Goal: Obtain resource: Download file/media

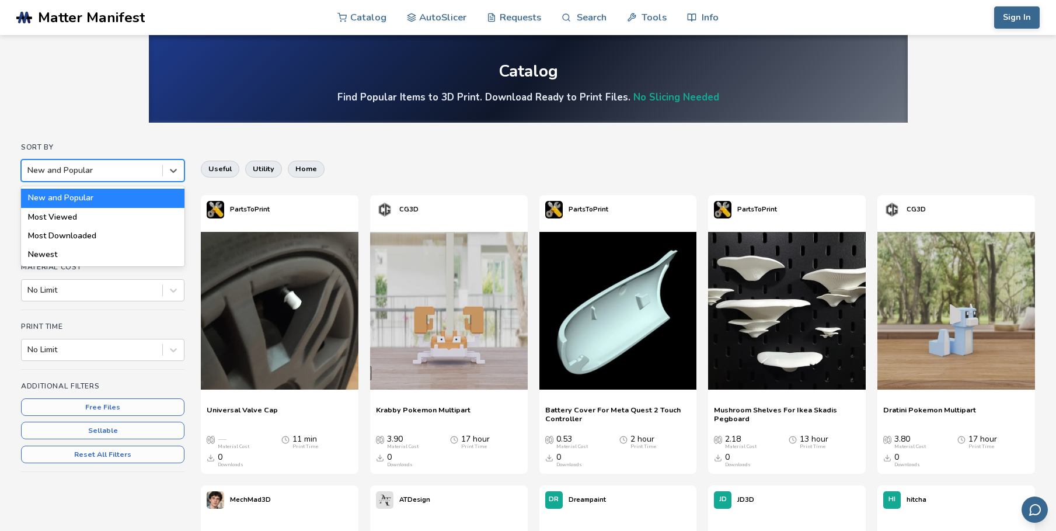
click at [118, 168] on div at bounding box center [91, 171] width 129 height 12
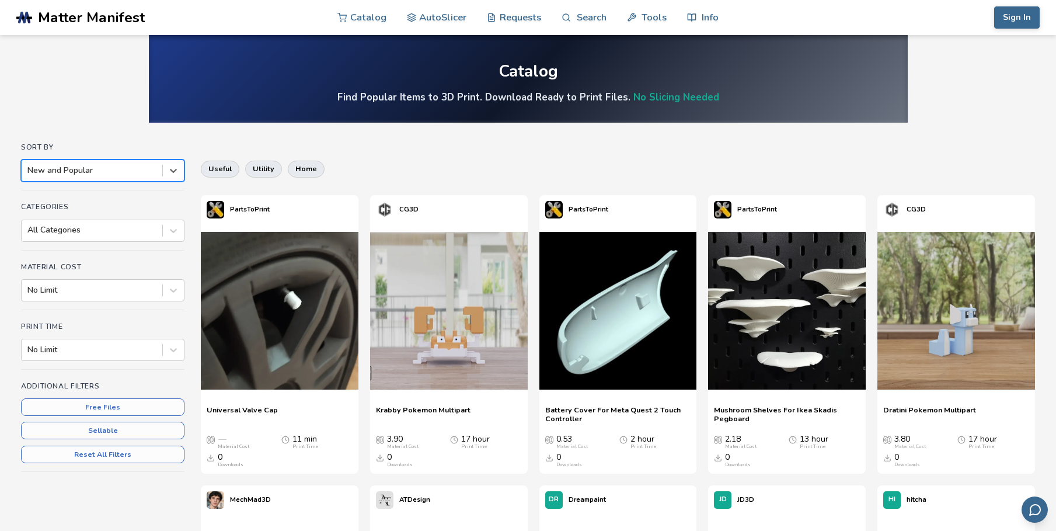
click at [118, 168] on div at bounding box center [91, 171] width 129 height 12
click at [121, 232] on div at bounding box center [91, 230] width 129 height 12
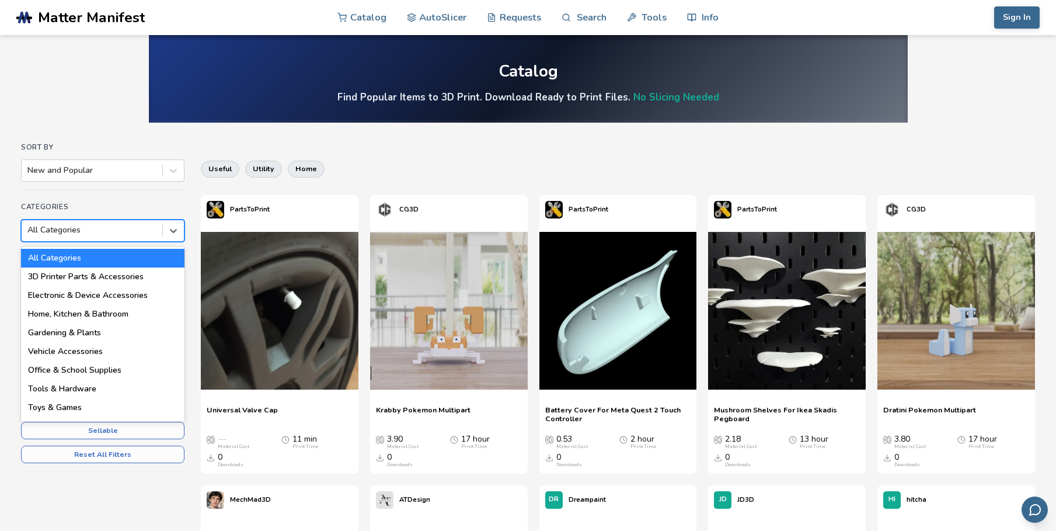
click at [131, 229] on div at bounding box center [91, 230] width 129 height 12
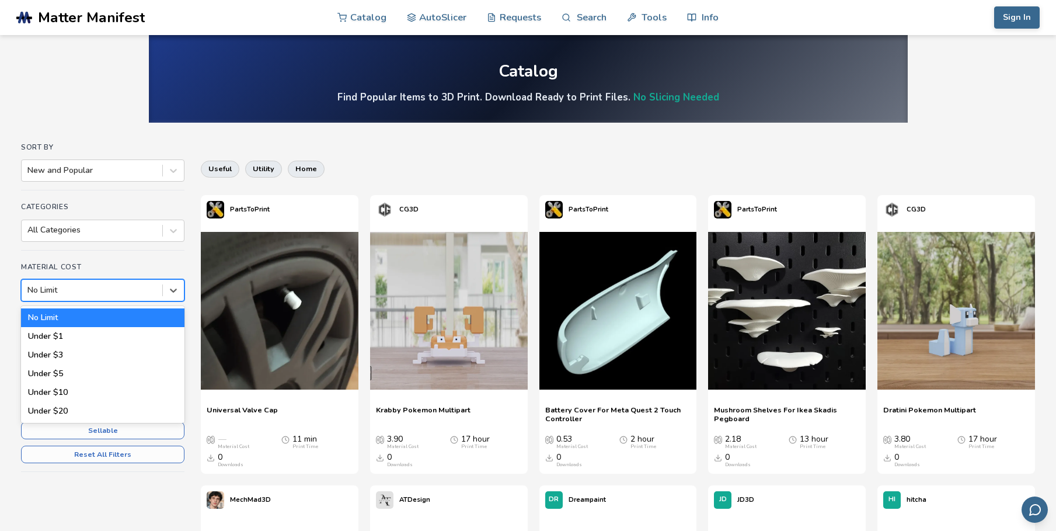
click at [110, 282] on div "No Limit" at bounding box center [92, 290] width 141 height 16
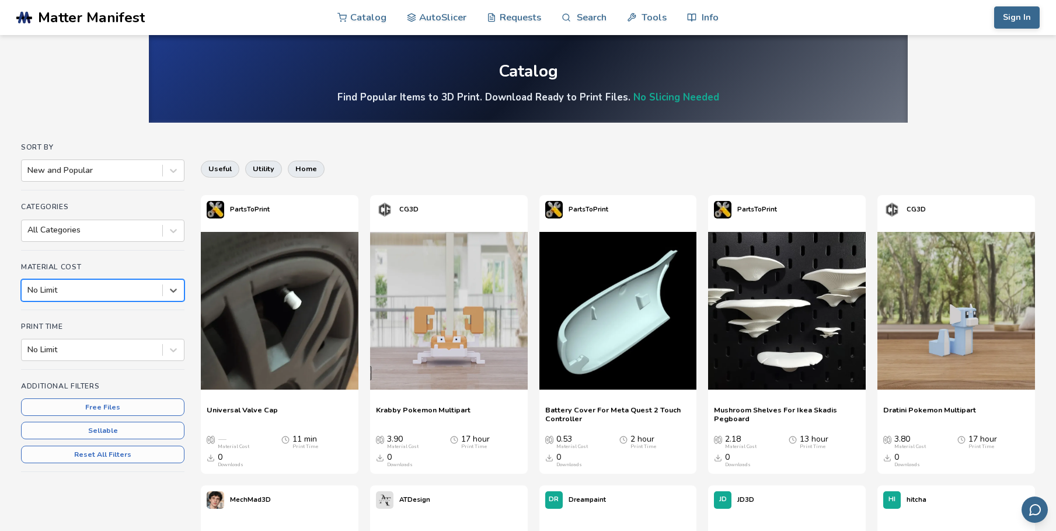
click at [110, 282] on div "No Limit" at bounding box center [92, 290] width 141 height 16
click at [86, 355] on div at bounding box center [91, 350] width 129 height 12
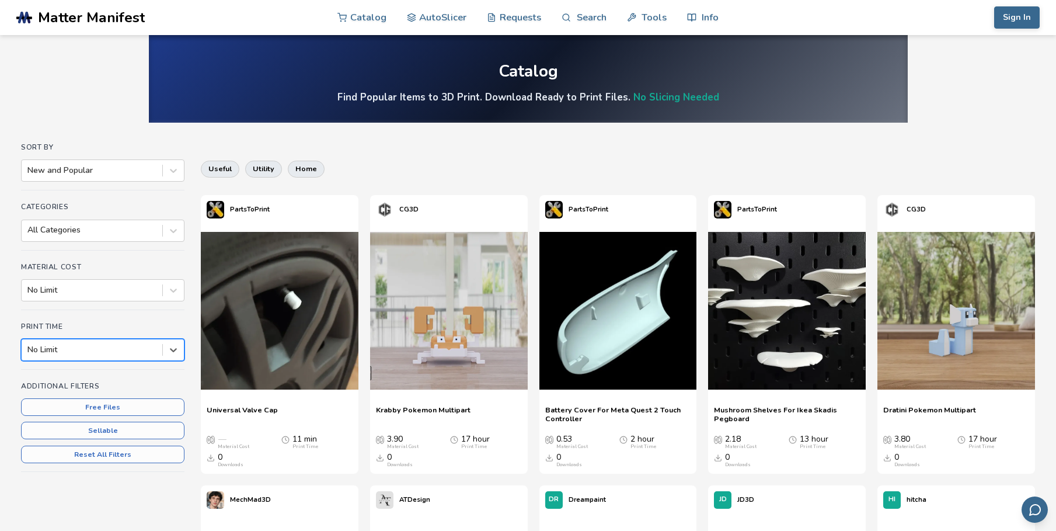
click at [86, 355] on div at bounding box center [91, 350] width 129 height 12
click at [794, 361] on img at bounding box center [787, 311] width 158 height 158
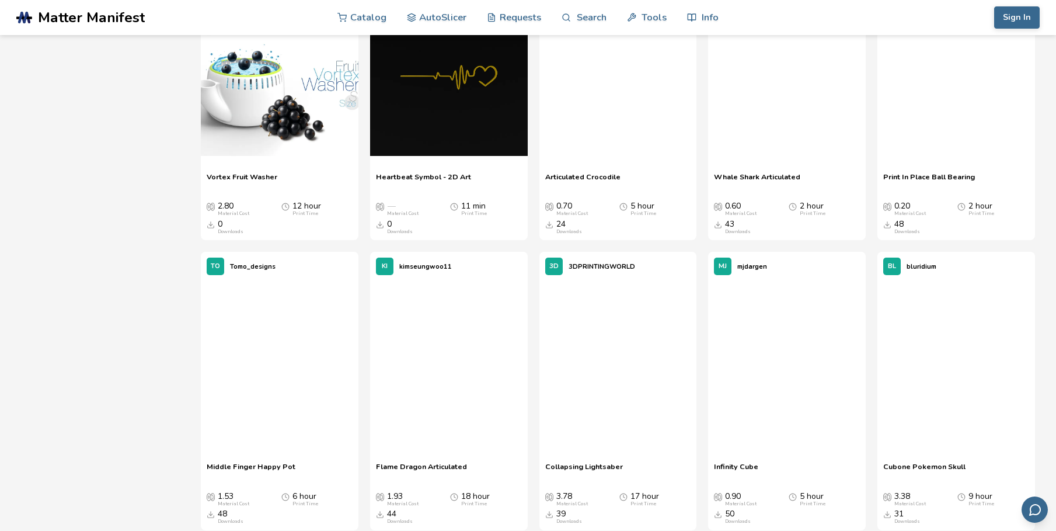
scroll to position [525, 0]
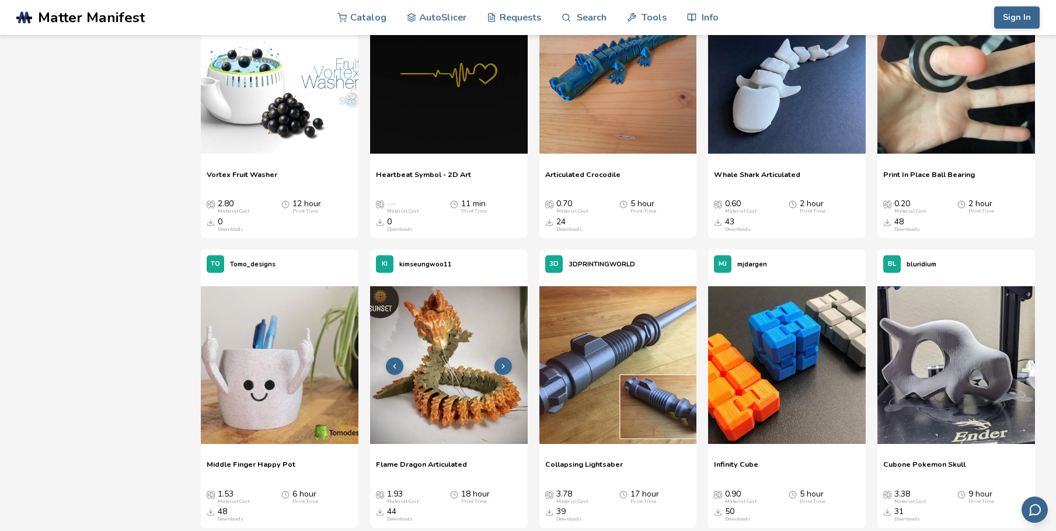
click at [428, 408] on img at bounding box center [449, 365] width 158 height 158
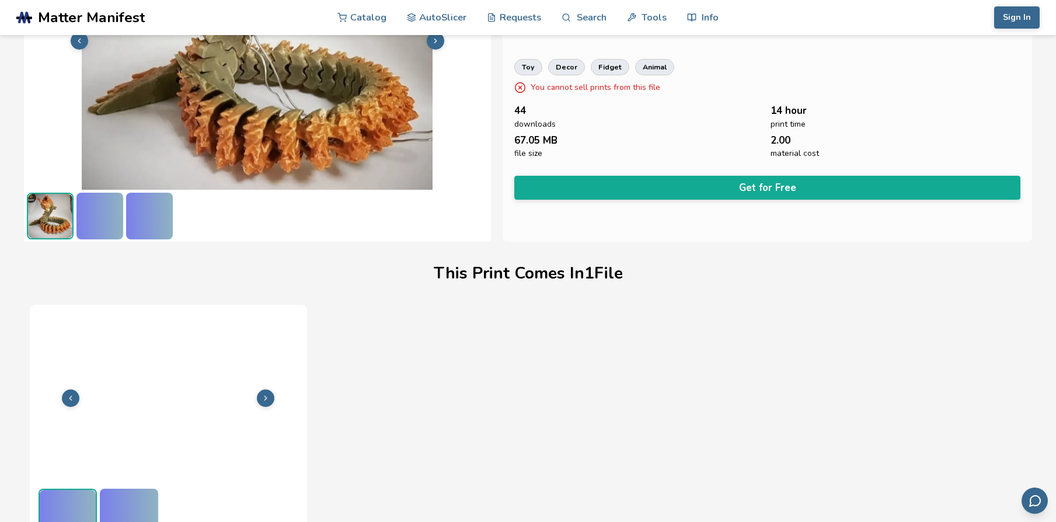
scroll to position [166, 0]
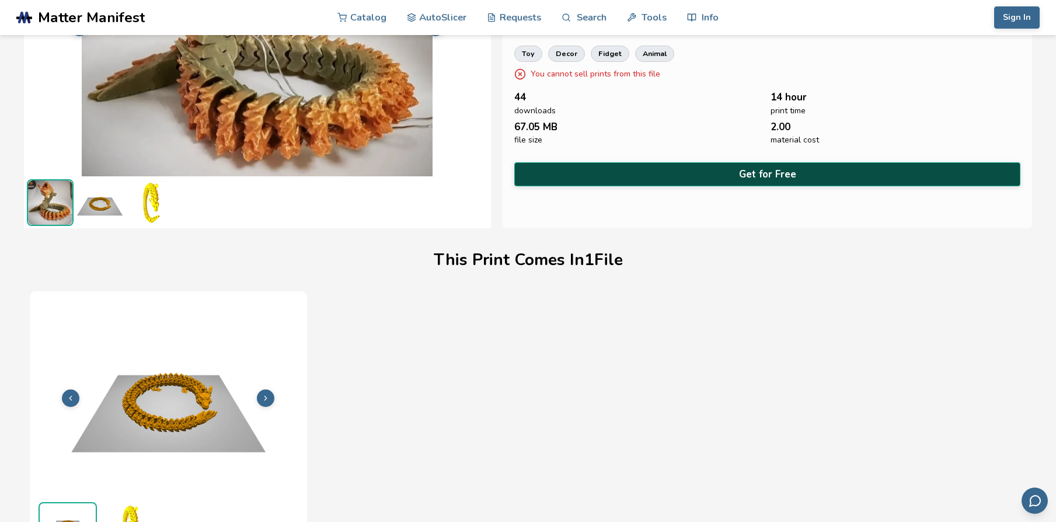
click at [695, 176] on button "Get for Free" at bounding box center [767, 174] width 507 height 24
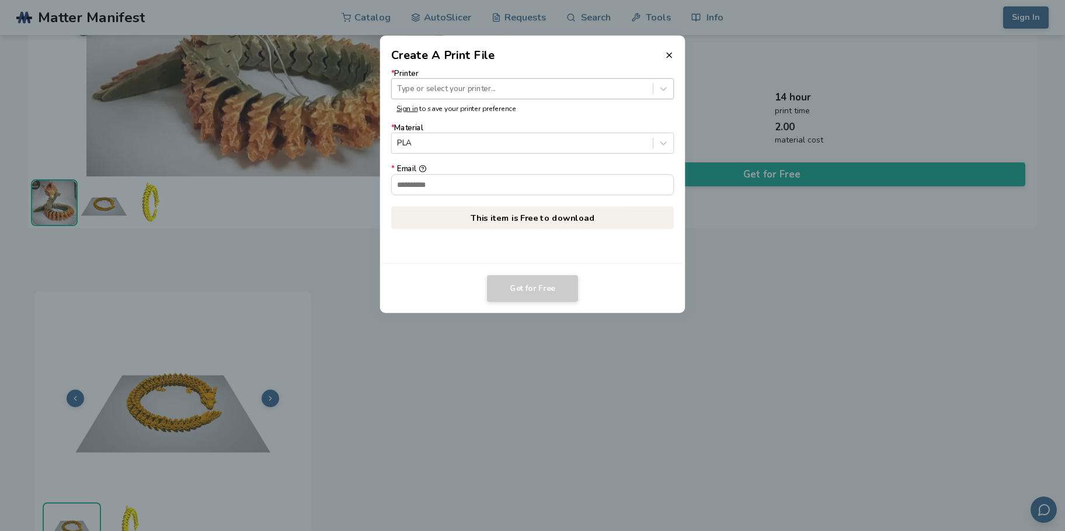
click at [487, 89] on div at bounding box center [522, 88] width 250 height 11
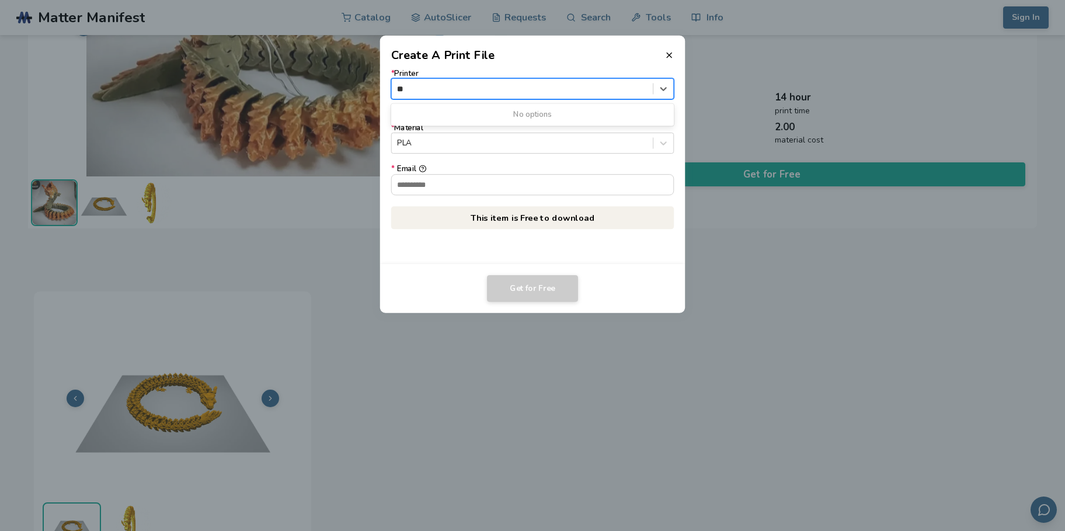
type input "*"
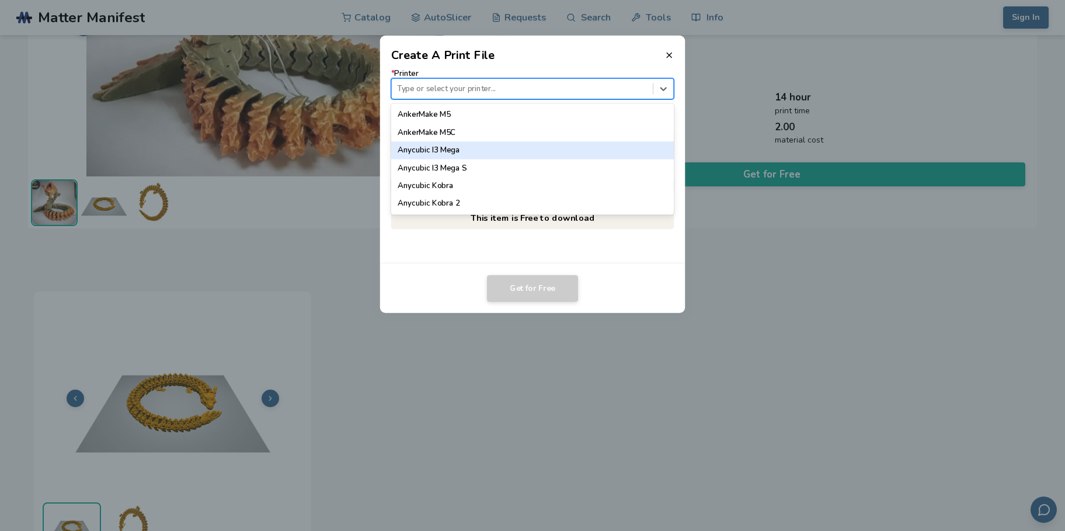
click at [608, 256] on div "* Printer 64 results available. Use Up and Down to choose options, press Enter …" at bounding box center [532, 164] width 305 height 200
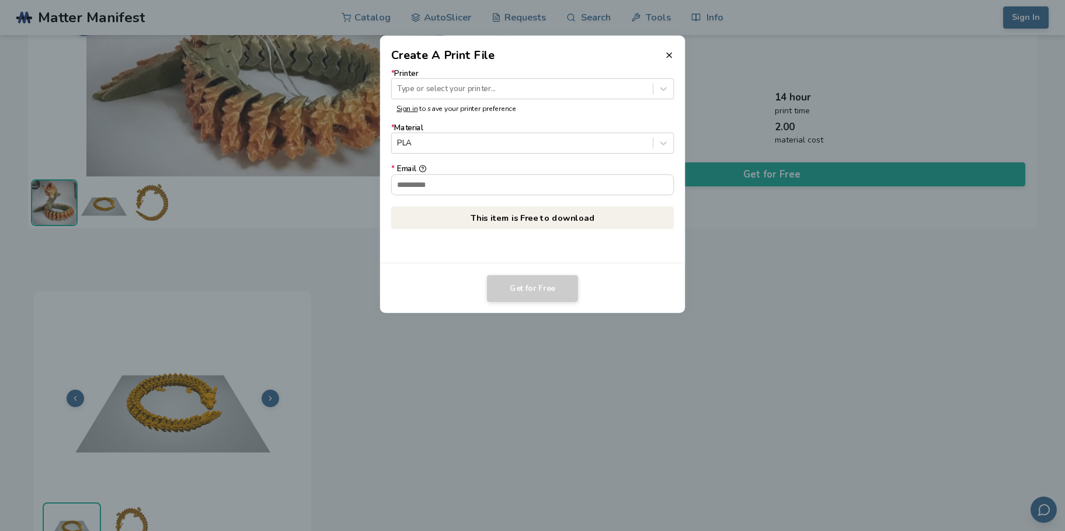
click at [481, 127] on label "* Material PLA" at bounding box center [532, 139] width 283 height 30
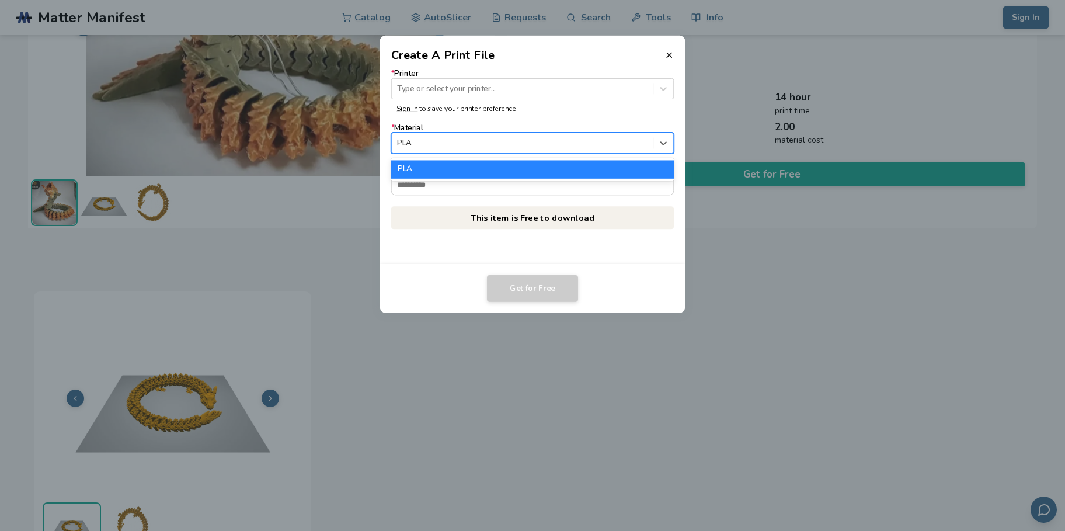
click at [487, 138] on div at bounding box center [522, 143] width 250 height 11
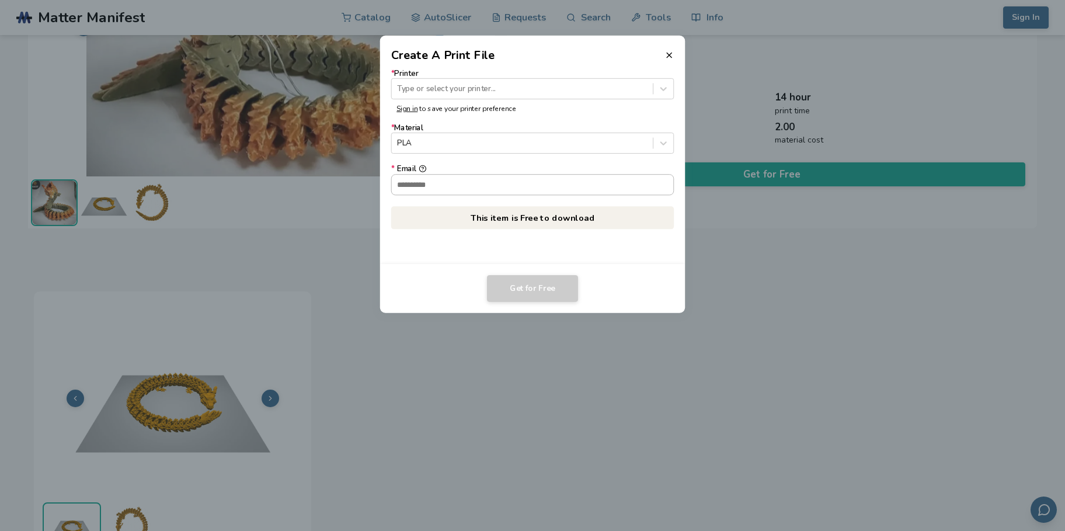
click at [514, 180] on input "* Email" at bounding box center [533, 185] width 282 height 20
click at [667, 57] on line at bounding box center [669, 55] width 5 height 5
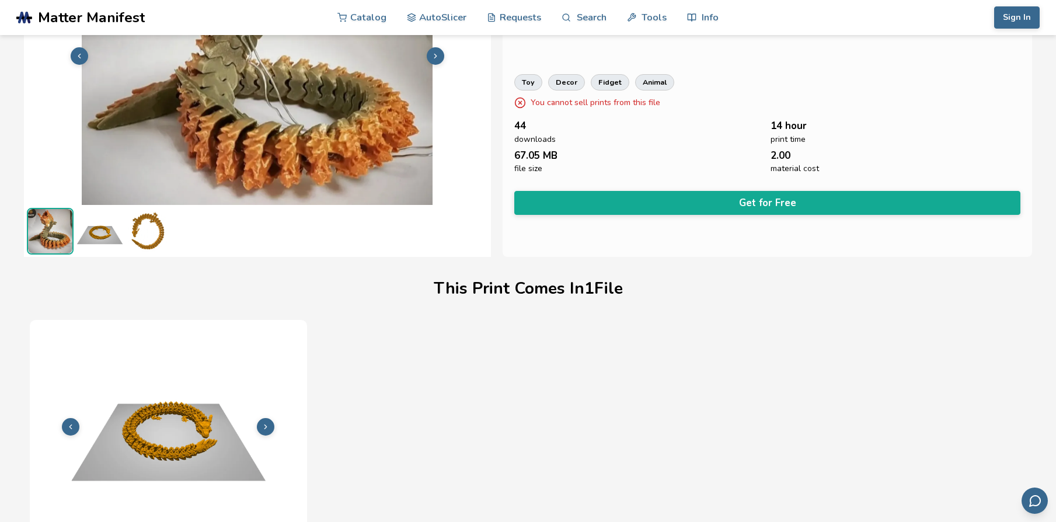
scroll to position [0, 0]
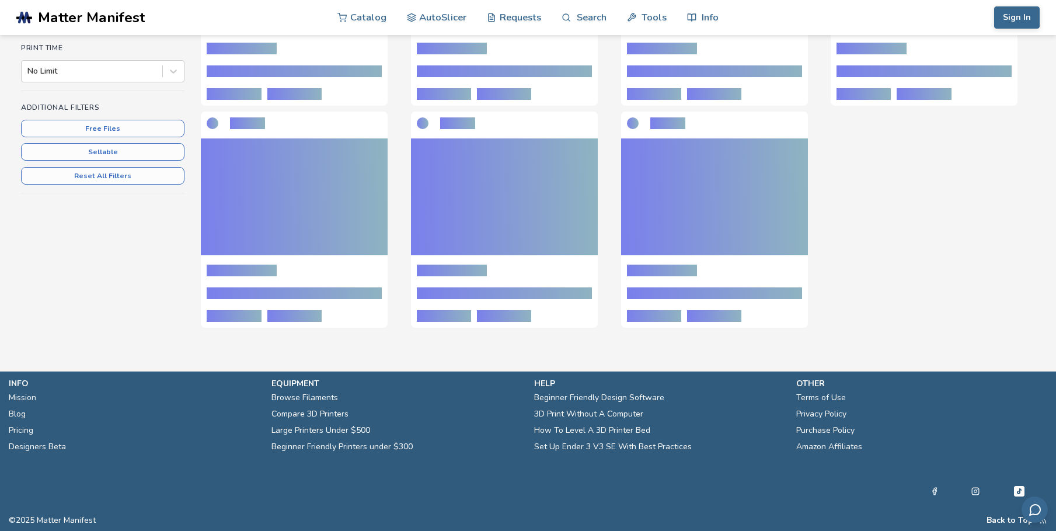
scroll to position [266, 0]
